Goal: Communication & Community: Answer question/provide support

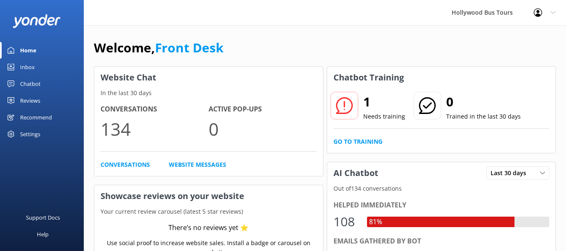
click at [30, 67] on div "Inbox" at bounding box center [27, 67] width 15 height 17
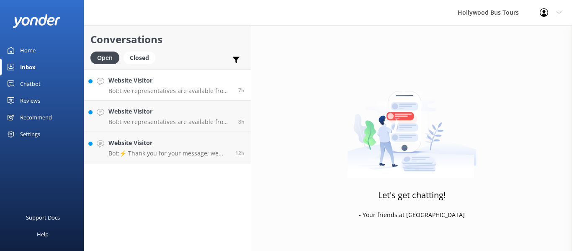
click at [150, 93] on p "Bot: Live representatives are available from 9:00 AM - 5:30 PM PST every day." at bounding box center [170, 91] width 124 height 8
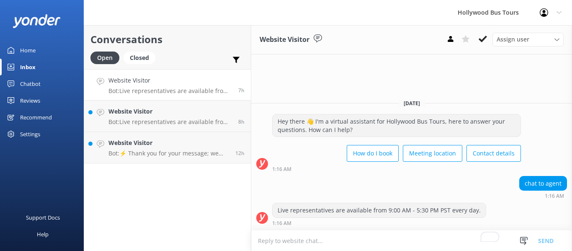
click at [289, 242] on textarea "To enrich screen reader interactions, please activate Accessibility in Grammarl…" at bounding box center [411, 240] width 321 height 21
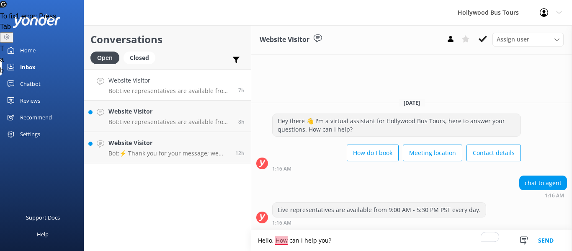
click at [277, 240] on textarea "Hello, How can I help you?" at bounding box center [411, 240] width 321 height 21
click at [280, 240] on textarea "Hello, How can I help you?" at bounding box center [411, 240] width 321 height 21
type textarea "Hello, how can I help you?"
click at [550, 239] on button "Send" at bounding box center [545, 240] width 31 height 21
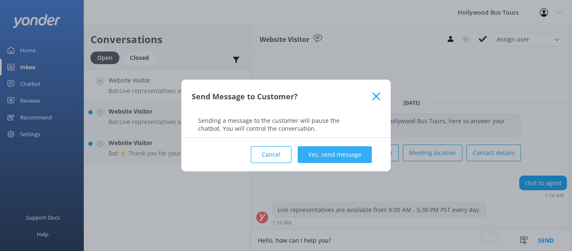
click at [314, 152] on button "Yes, send message" at bounding box center [335, 154] width 74 height 17
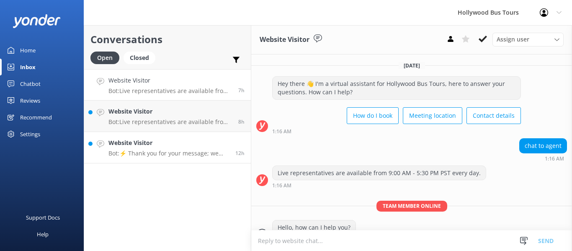
scroll to position [17, 0]
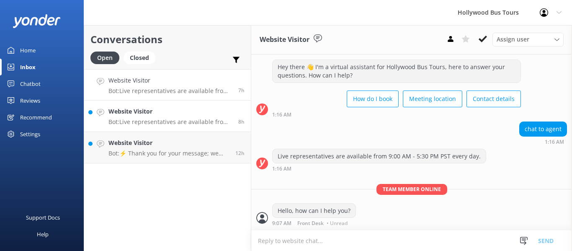
click at [149, 117] on div "Website Visitor Bot: Live representatives are available from 9:00 AM - 5:30 PM …" at bounding box center [170, 116] width 124 height 18
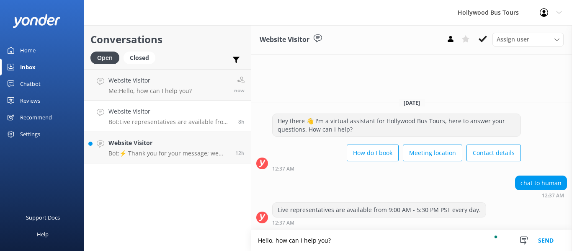
type textarea "Hello, how can I help you?"
click at [556, 241] on button "Send" at bounding box center [545, 240] width 31 height 21
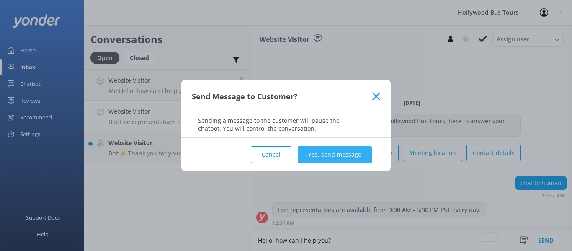
click at [338, 150] on button "Yes, send message" at bounding box center [335, 154] width 74 height 17
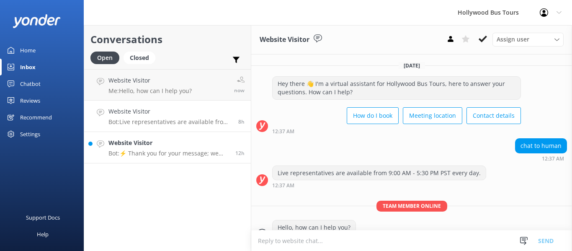
scroll to position [17, 0]
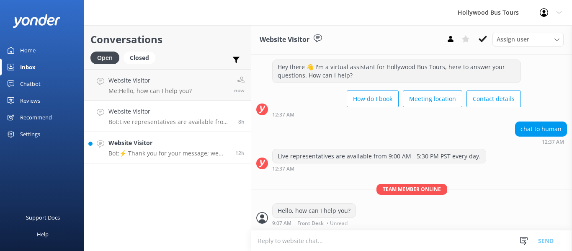
click at [147, 141] on h4 "Website Visitor" at bounding box center [168, 142] width 121 height 9
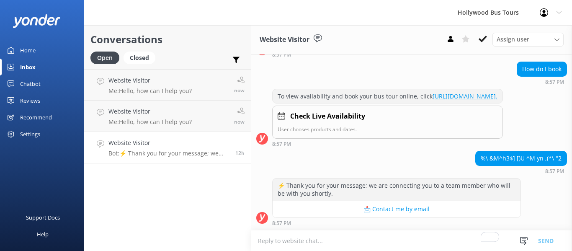
scroll to position [67, 0]
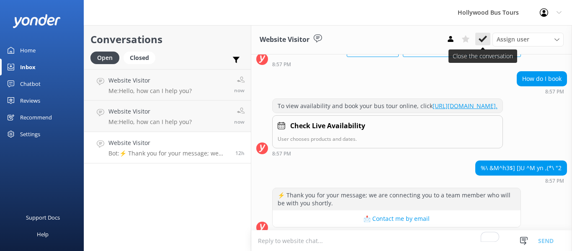
click at [482, 39] on icon at bounding box center [483, 39] width 8 height 8
